Goal: Find specific page/section: Find specific page/section

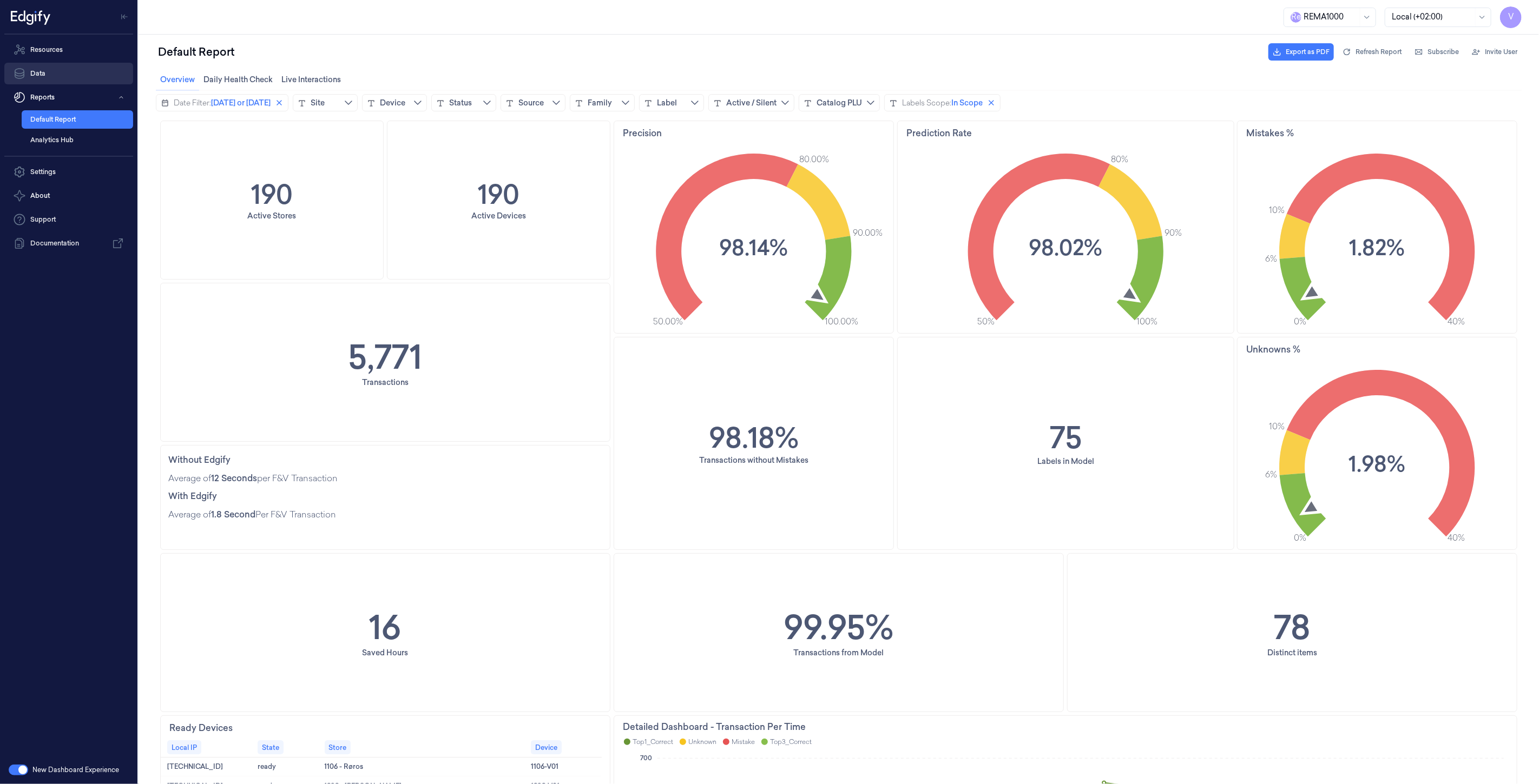
scroll to position [420, 0]
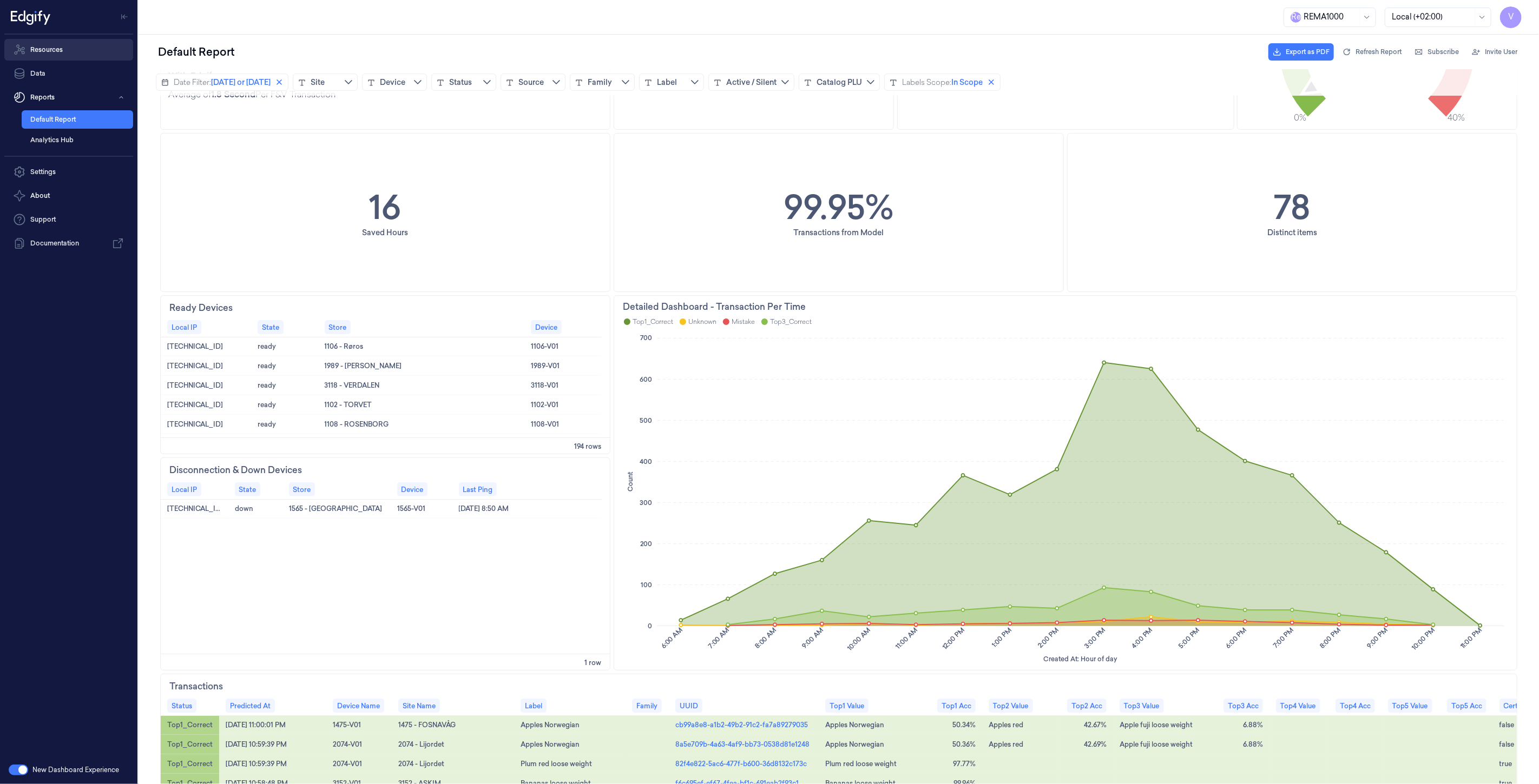
click at [51, 55] on link "Resources" at bounding box center [69, 50] width 129 height 21
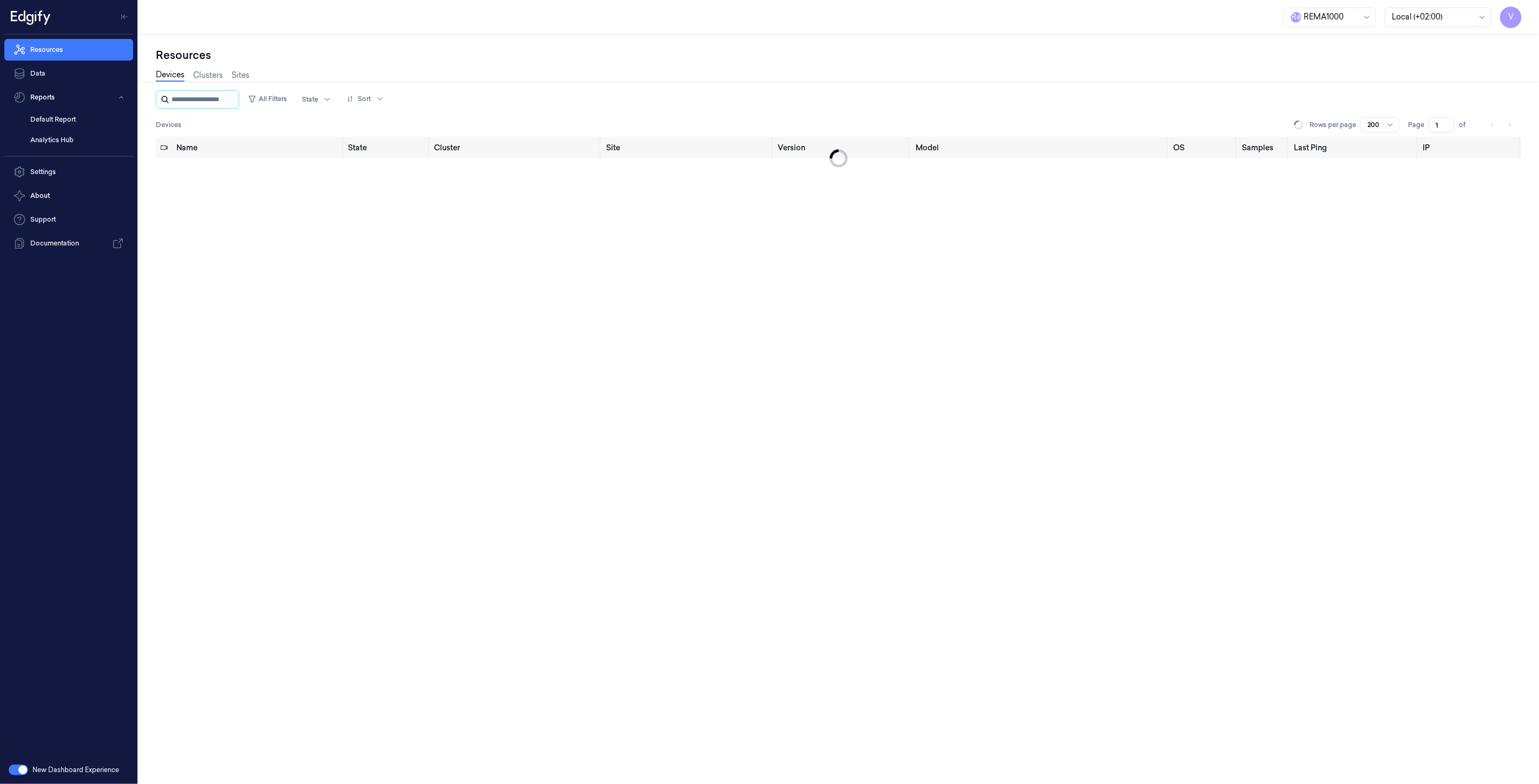
click at [203, 95] on input "string" at bounding box center [204, 99] width 65 height 18
type input "****"
click at [257, 228] on div "Name State Cluster Site Version Model OS Samples Last Ping IP 1148-V01 disconne…" at bounding box center [839, 460] width 1366 height 648
click at [395, 173] on div "disconnected" at bounding box center [384, 171] width 68 height 18
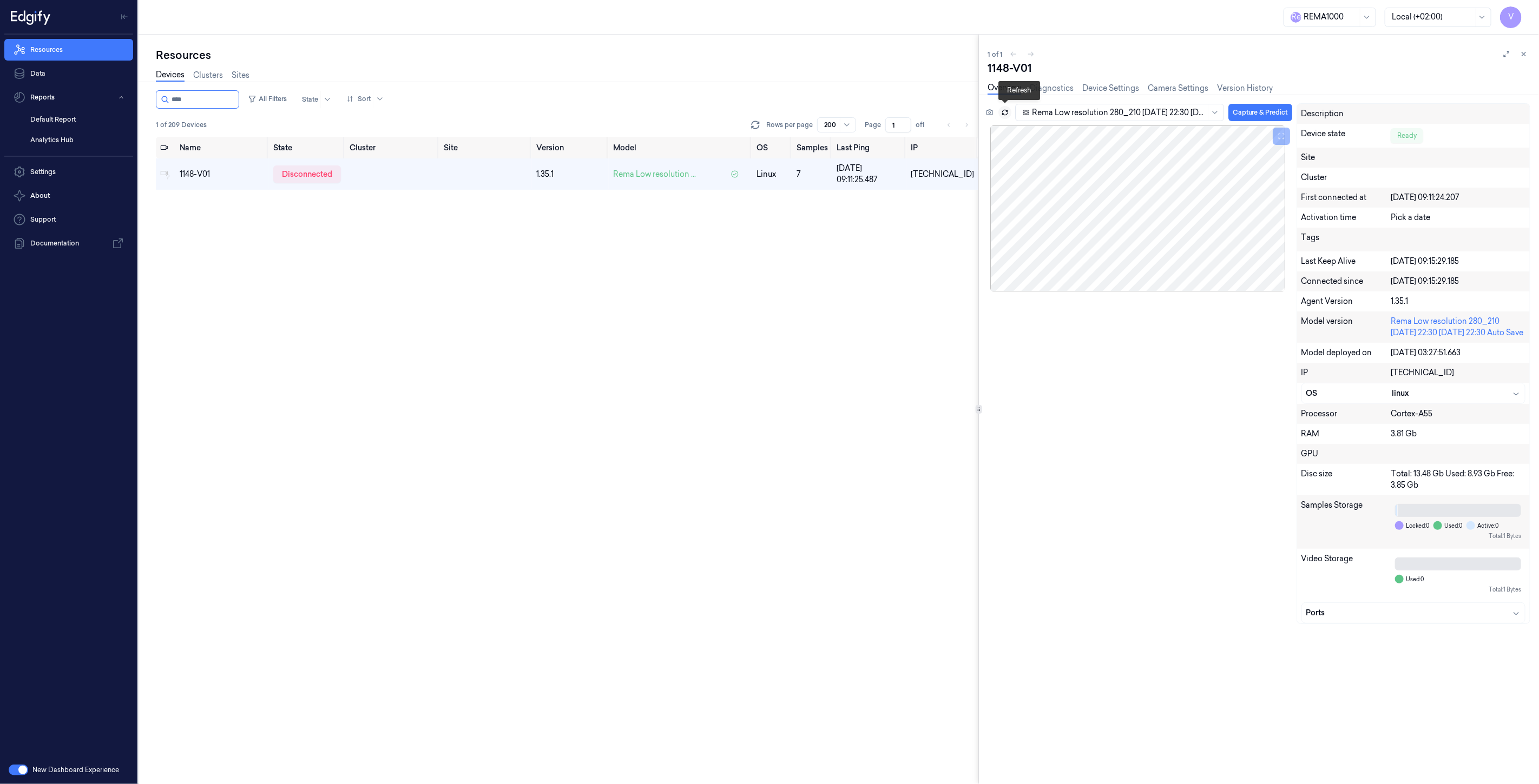
click at [1007, 114] on icon at bounding box center [1005, 113] width 5 height 2
click at [991, 112] on icon at bounding box center [990, 112] width 8 height 8
